Goal: Register for event/course

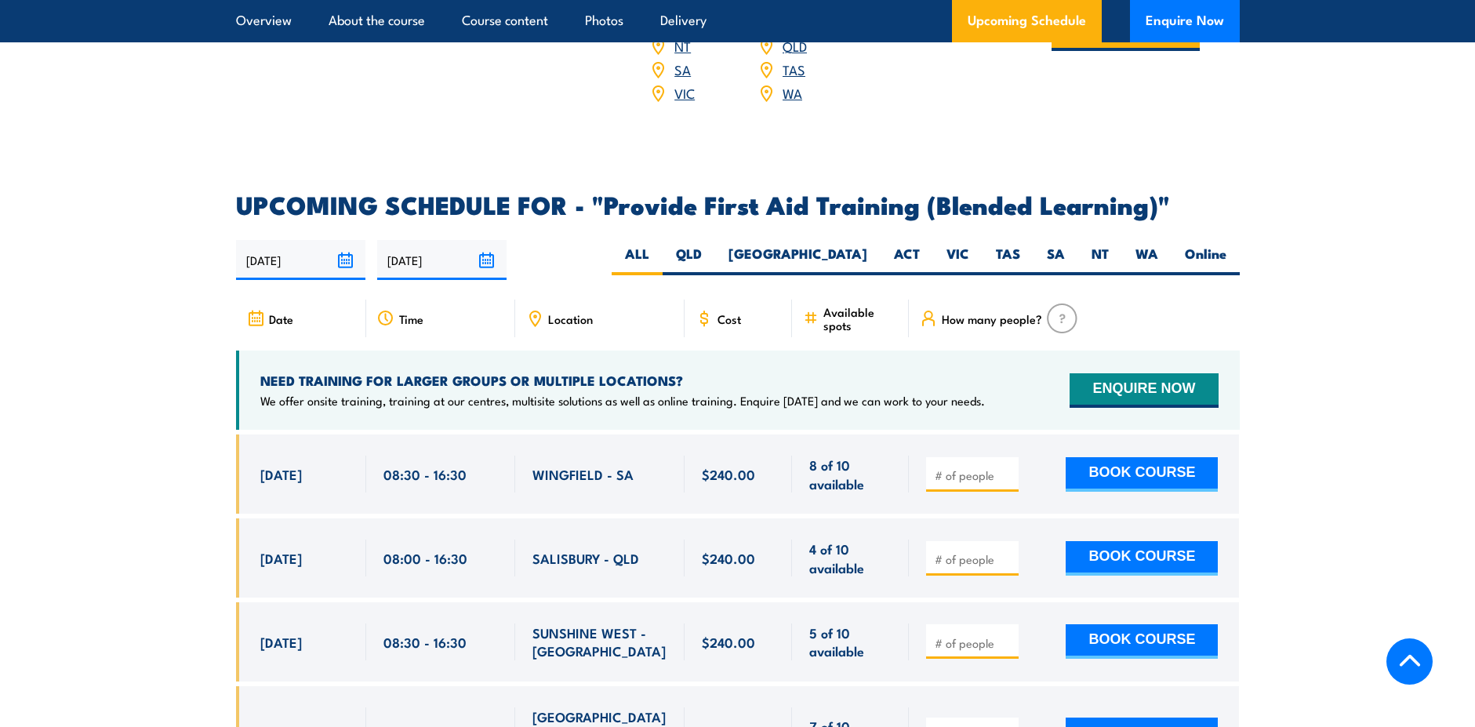
scroll to position [2902, 0]
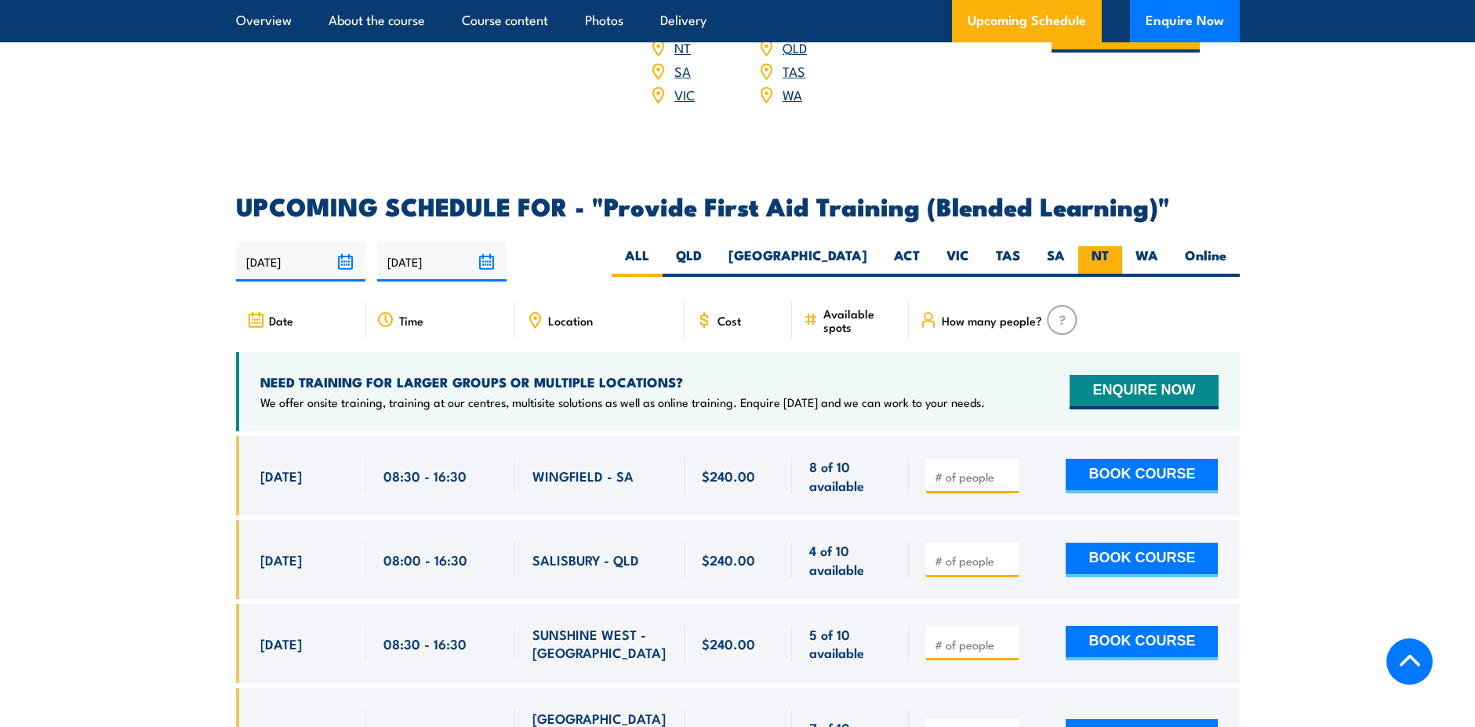
click at [1098, 264] on label "NT" at bounding box center [1101, 261] width 44 height 31
click at [1109, 256] on input "NT" at bounding box center [1114, 251] width 10 height 10
radio input "true"
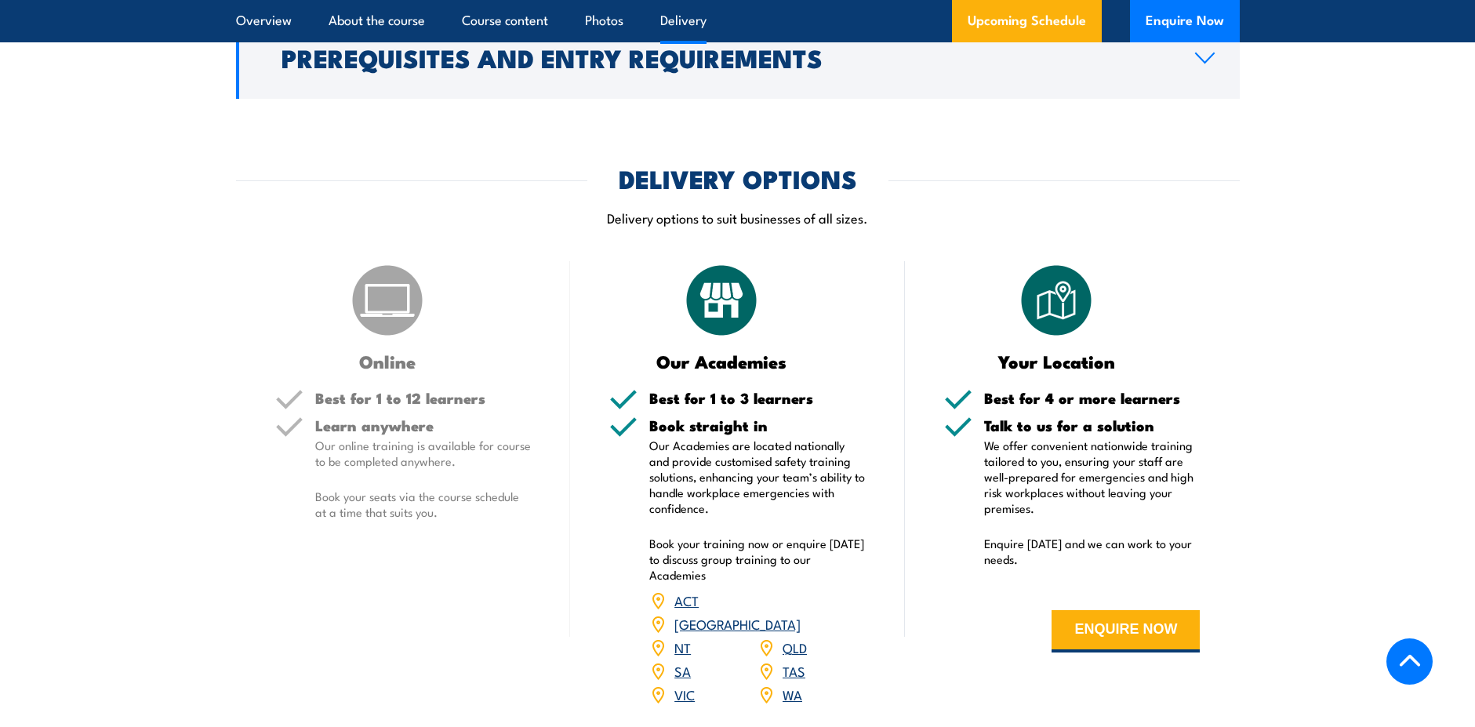
scroll to position [2275, 0]
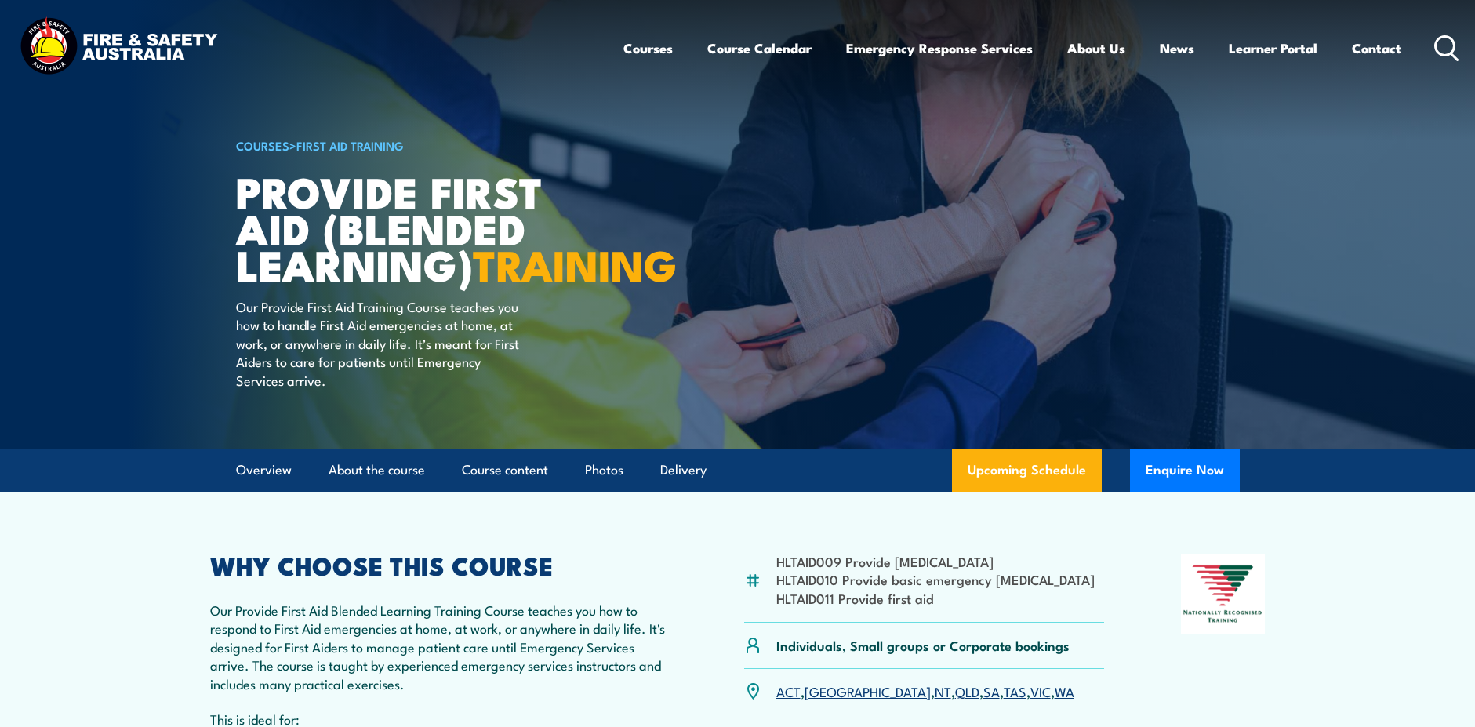
click at [356, 147] on link "First Aid Training" at bounding box center [349, 144] width 107 height 17
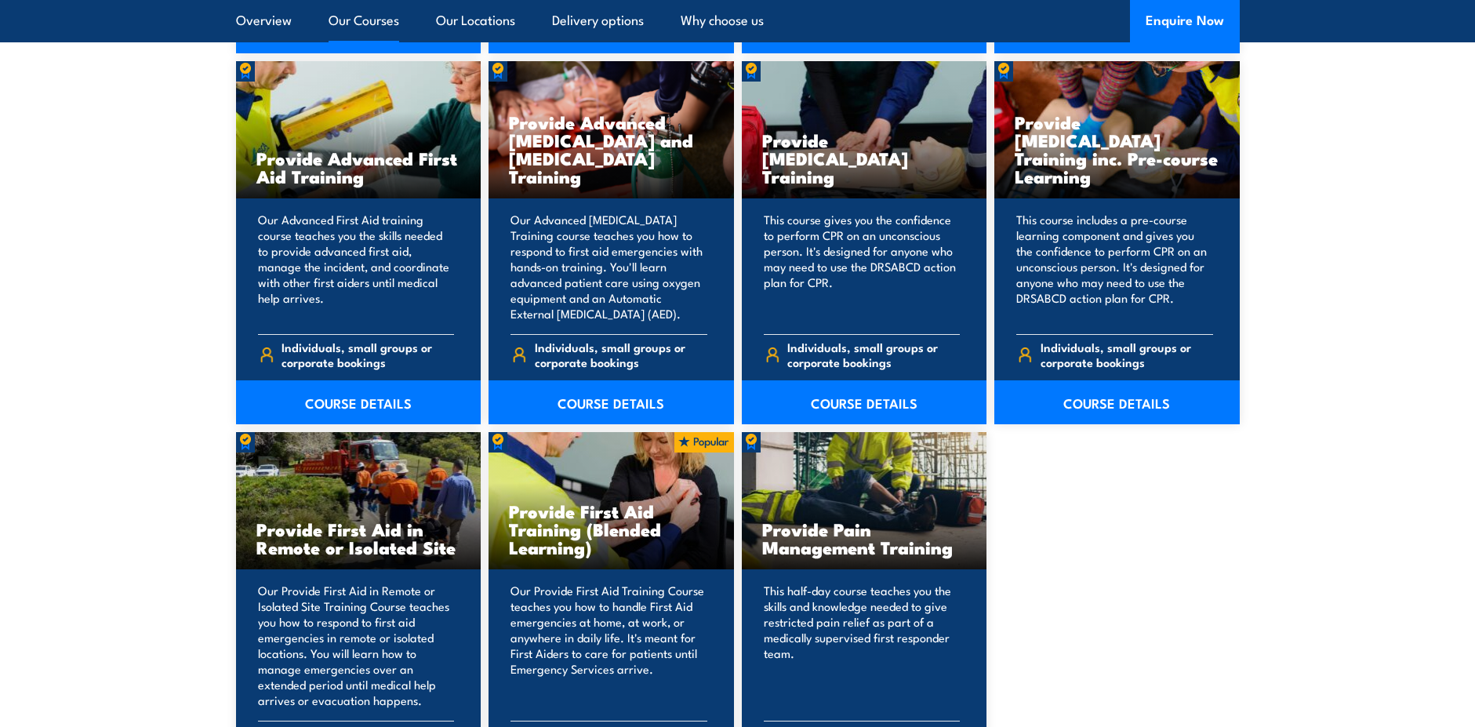
scroll to position [2118, 0]
